Goal: Communication & Community: Answer question/provide support

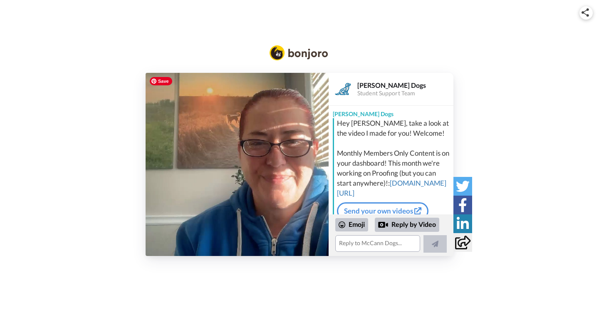
click at [214, 164] on img at bounding box center [237, 164] width 183 height 183
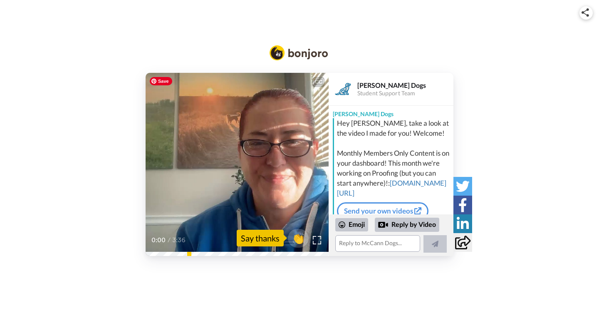
click at [214, 164] on video at bounding box center [237, 164] width 183 height 183
click at [234, 162] on icon "Play/Pause" at bounding box center [237, 164] width 22 height 39
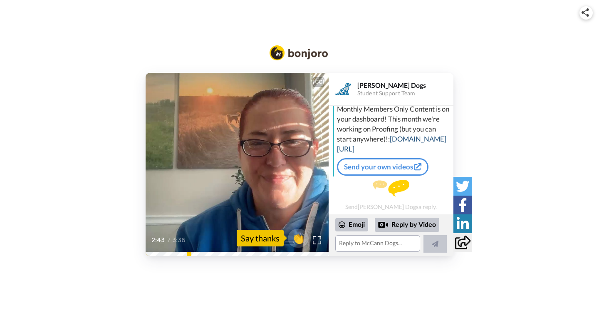
scroll to position [74, 0]
click at [236, 158] on icon at bounding box center [237, 164] width 22 height 22
click at [242, 161] on icon at bounding box center [237, 164] width 22 height 22
click at [353, 244] on textarea at bounding box center [377, 243] width 85 height 17
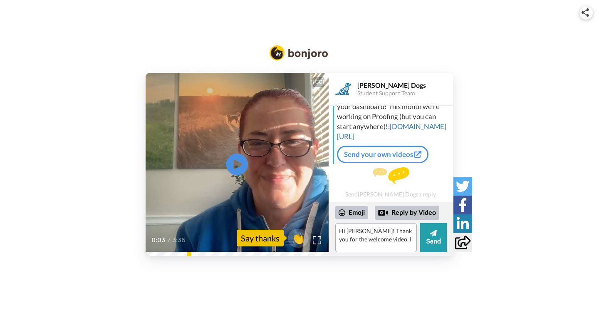
click at [230, 167] on icon at bounding box center [237, 164] width 22 height 22
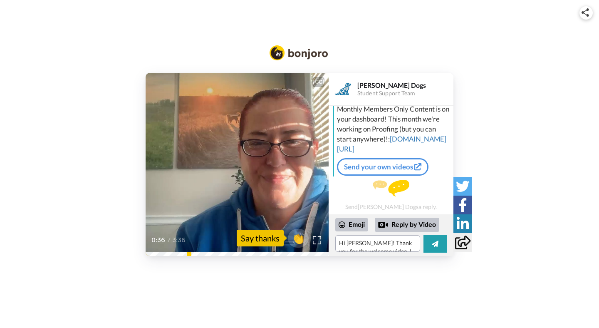
click at [240, 154] on icon at bounding box center [237, 164] width 22 height 22
click at [397, 248] on textarea "Hi [PERSON_NAME]! Thank you for the welcome video. I" at bounding box center [377, 243] width 85 height 17
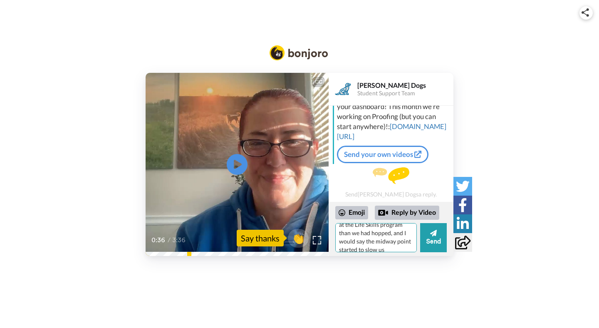
scroll to position [37, 0]
drag, startPoint x: 376, startPoint y: 249, endPoint x: 354, endPoint y: 229, distance: 29.5
click at [354, 229] on textarea "Hi [PERSON_NAME]! Thank you for the welcome video! We have been a little slower…" at bounding box center [375, 237] width 81 height 29
click at [350, 234] on textarea "Hi [PERSON_NAME]! Thank you for the welcome video! We have been a little slower…" at bounding box center [375, 237] width 81 height 29
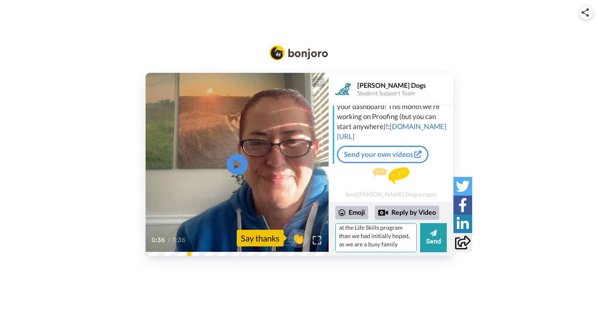
click at [378, 246] on textarea "Hi [PERSON_NAME]! Thank you for the welcome video! We have been a little slower…" at bounding box center [375, 237] width 81 height 29
click at [378, 240] on textarea "Hi [PERSON_NAME]! Thank you for the welcome video! We have been a little slower…" at bounding box center [375, 237] width 81 height 29
click at [386, 239] on textarea "Hi [PERSON_NAME]! Thank you for the welcome video! We have been a little slower…" at bounding box center [375, 237] width 81 height 29
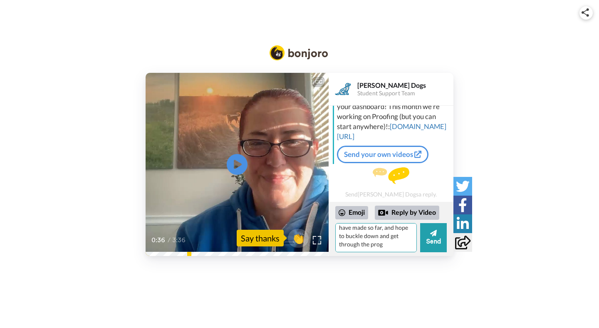
click at [373, 243] on textarea "Hi [PERSON_NAME]! Thank you for the welcome video! We have been a little slower…" at bounding box center [375, 237] width 81 height 29
click at [383, 237] on textarea "Hi [PERSON_NAME]! Thank you for the welcome video! We have been a little slower…" at bounding box center [375, 237] width 81 height 29
type textarea "Hi [PERSON_NAME]! Thank you for the welcome video! We have been a little slower…"
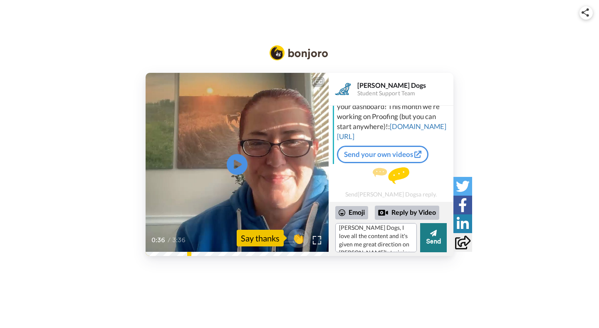
click at [431, 237] on button "Send" at bounding box center [433, 237] width 27 height 29
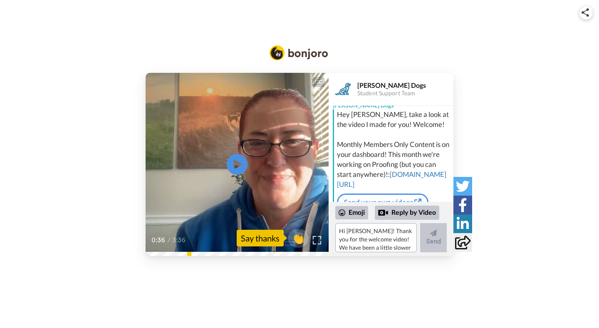
scroll to position [0, 0]
